Goal: Go to known website: Access a specific website the user already knows

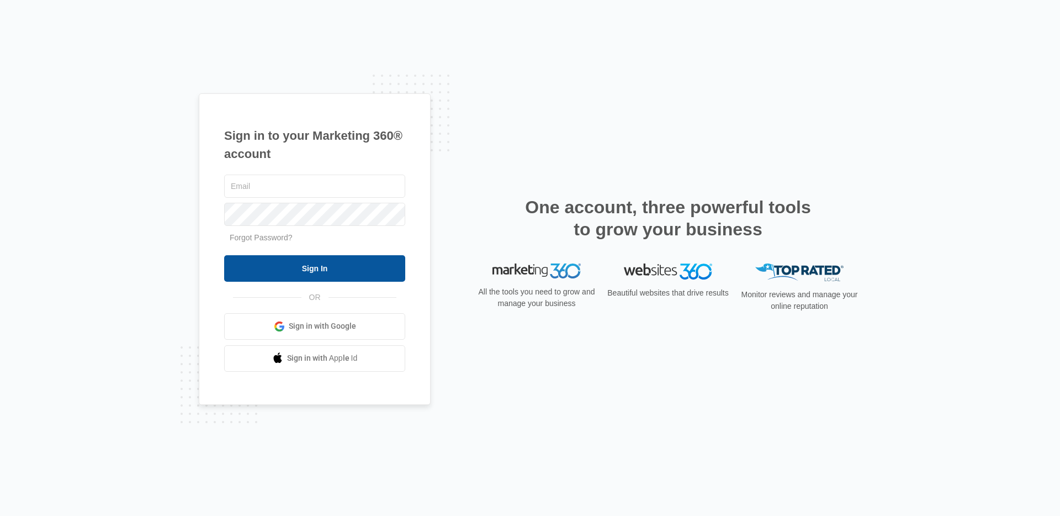
type input "[EMAIL_ADDRESS][PERSON_NAME][DOMAIN_NAME]"
click at [325, 267] on input "Sign In" at bounding box center [314, 268] width 181 height 27
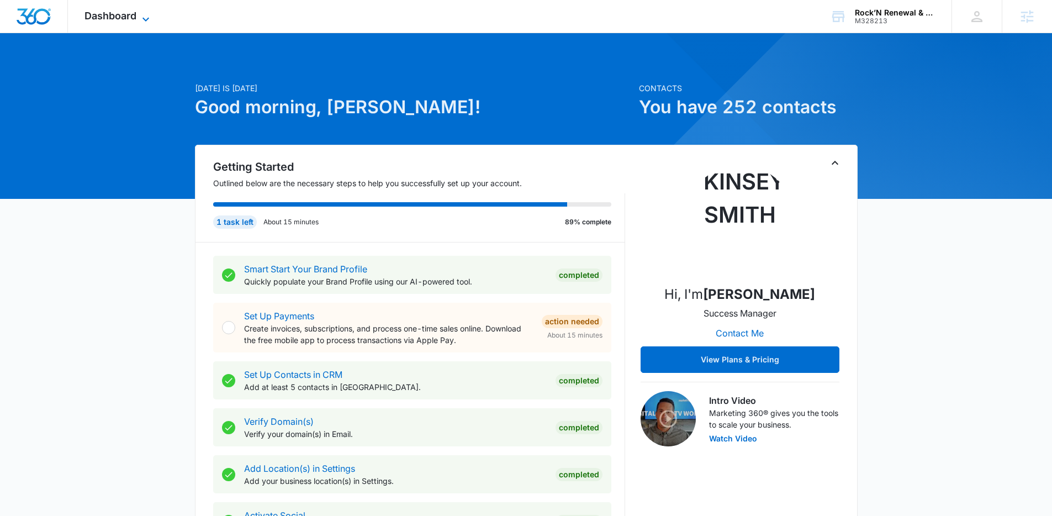
click at [131, 13] on span "Dashboard" at bounding box center [110, 16] width 52 height 12
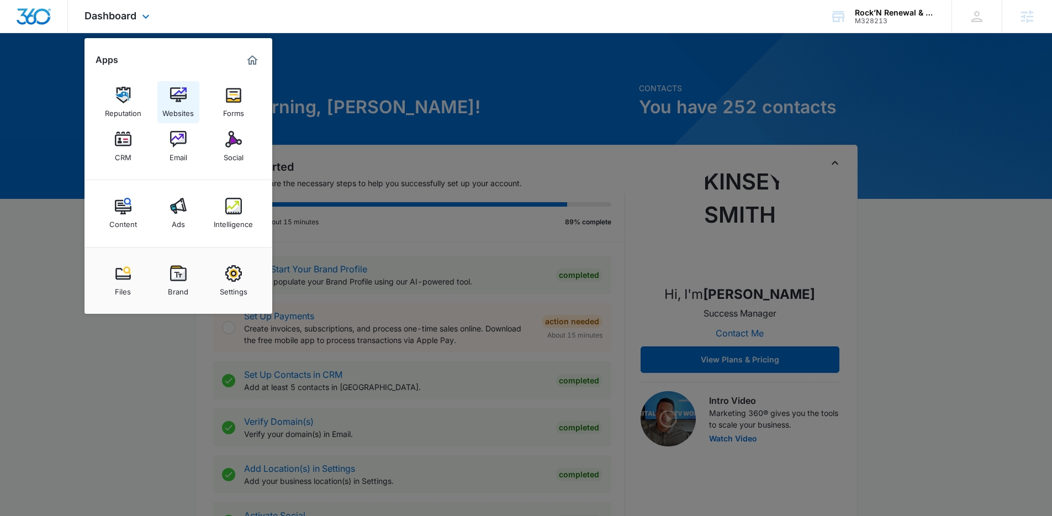
click at [183, 103] on div "Websites" at bounding box center [177, 110] width 31 height 14
